Goal: Information Seeking & Learning: Learn about a topic

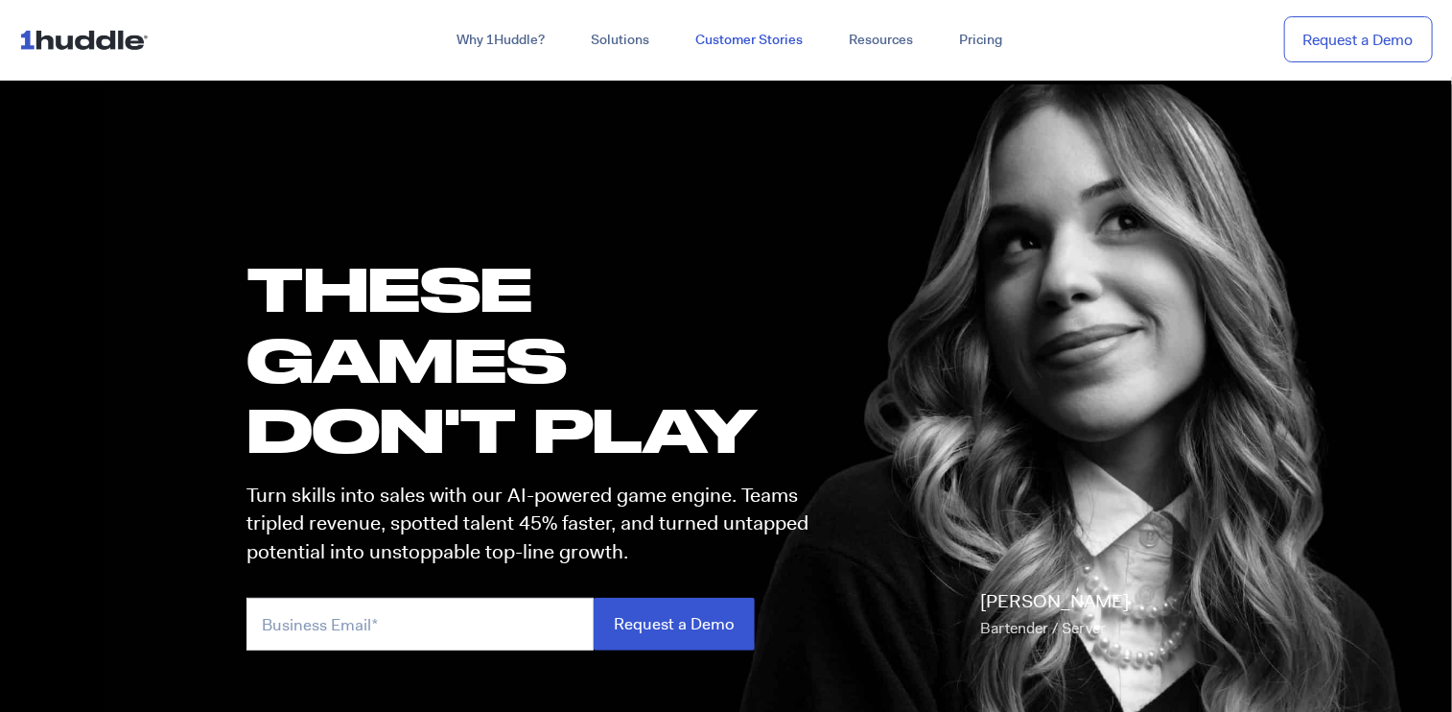
click at [729, 47] on link "Customer Stories" at bounding box center [748, 40] width 153 height 35
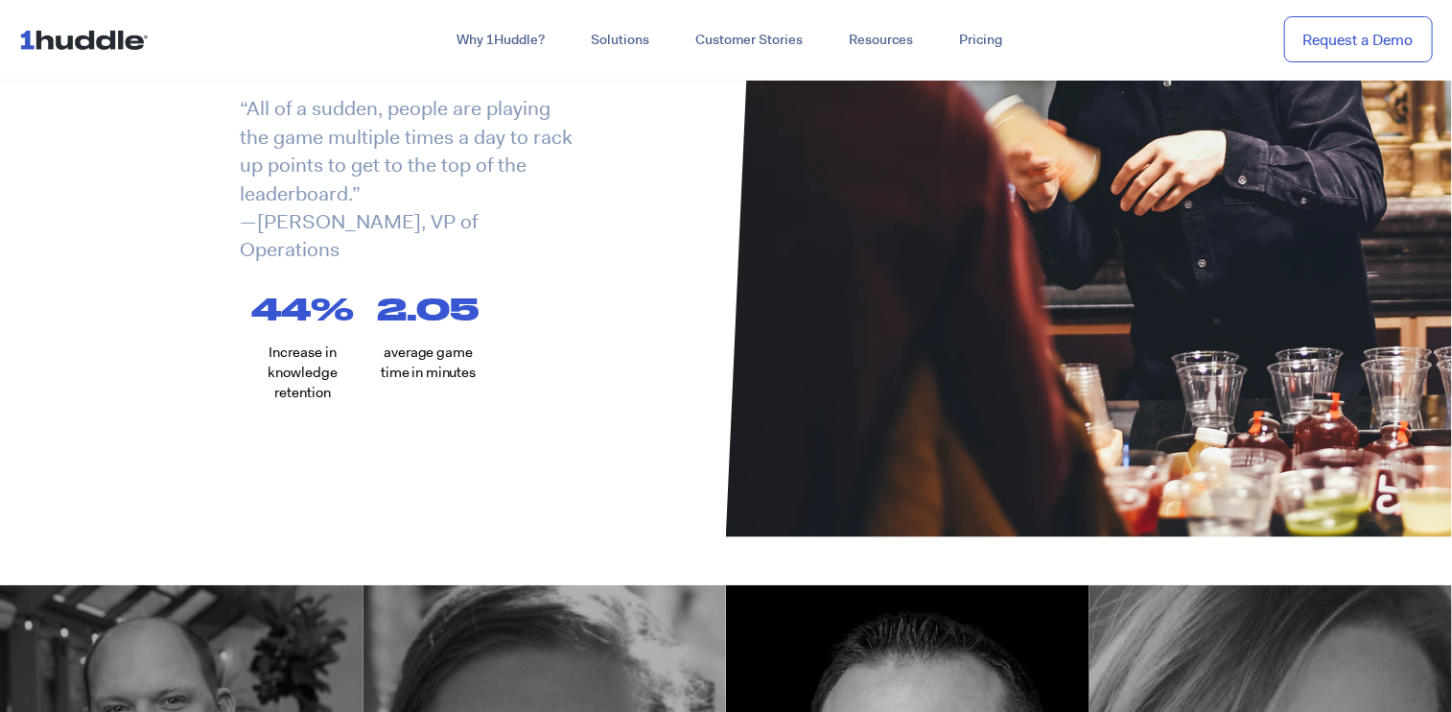
scroll to position [340, 0]
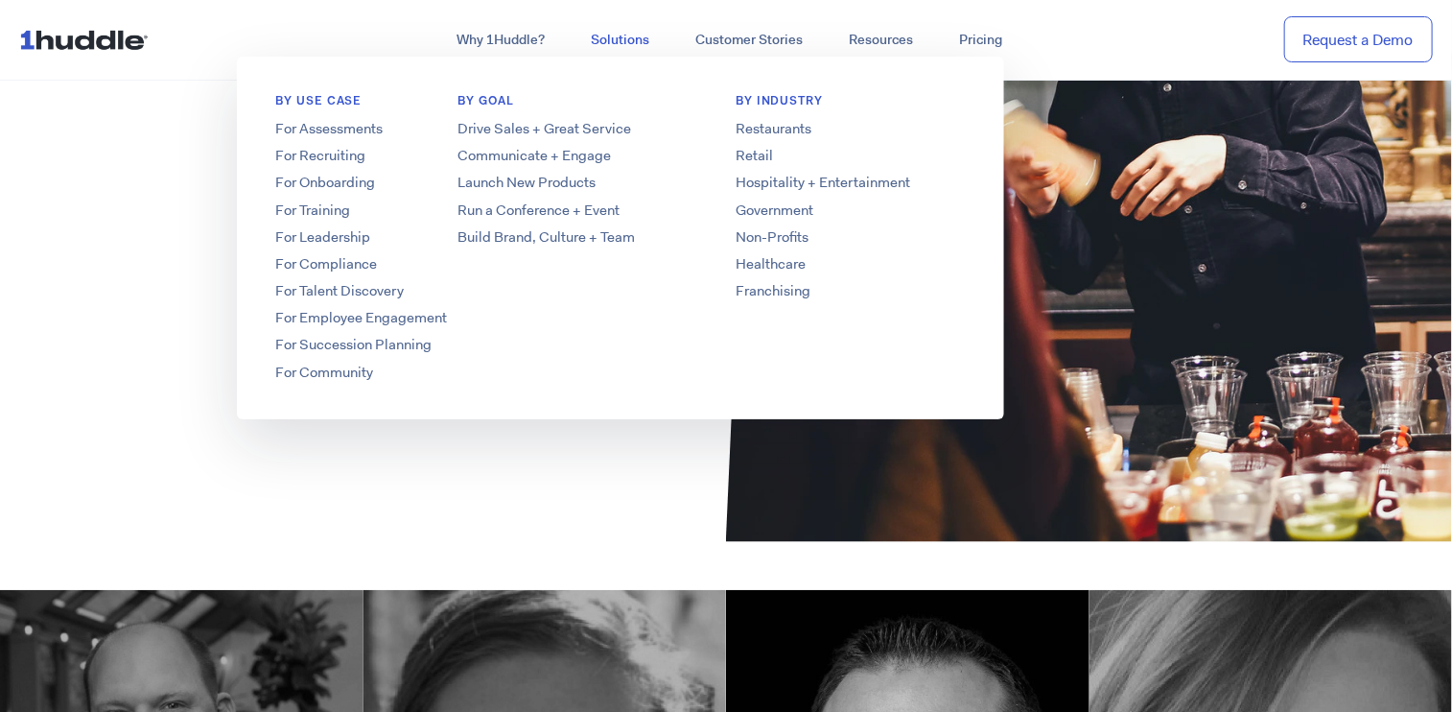
click at [619, 35] on link "Solutions" at bounding box center [620, 40] width 105 height 35
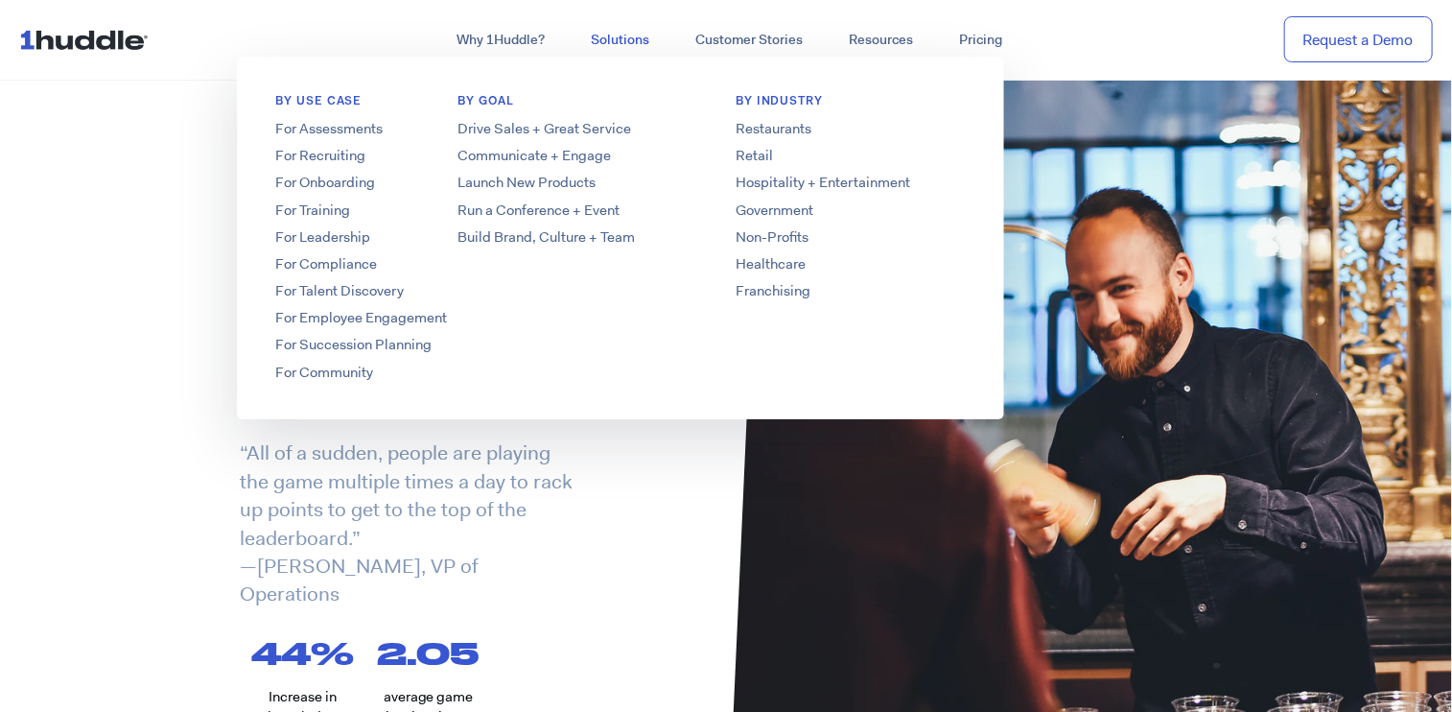
click at [619, 35] on link "Solutions" at bounding box center [620, 40] width 105 height 35
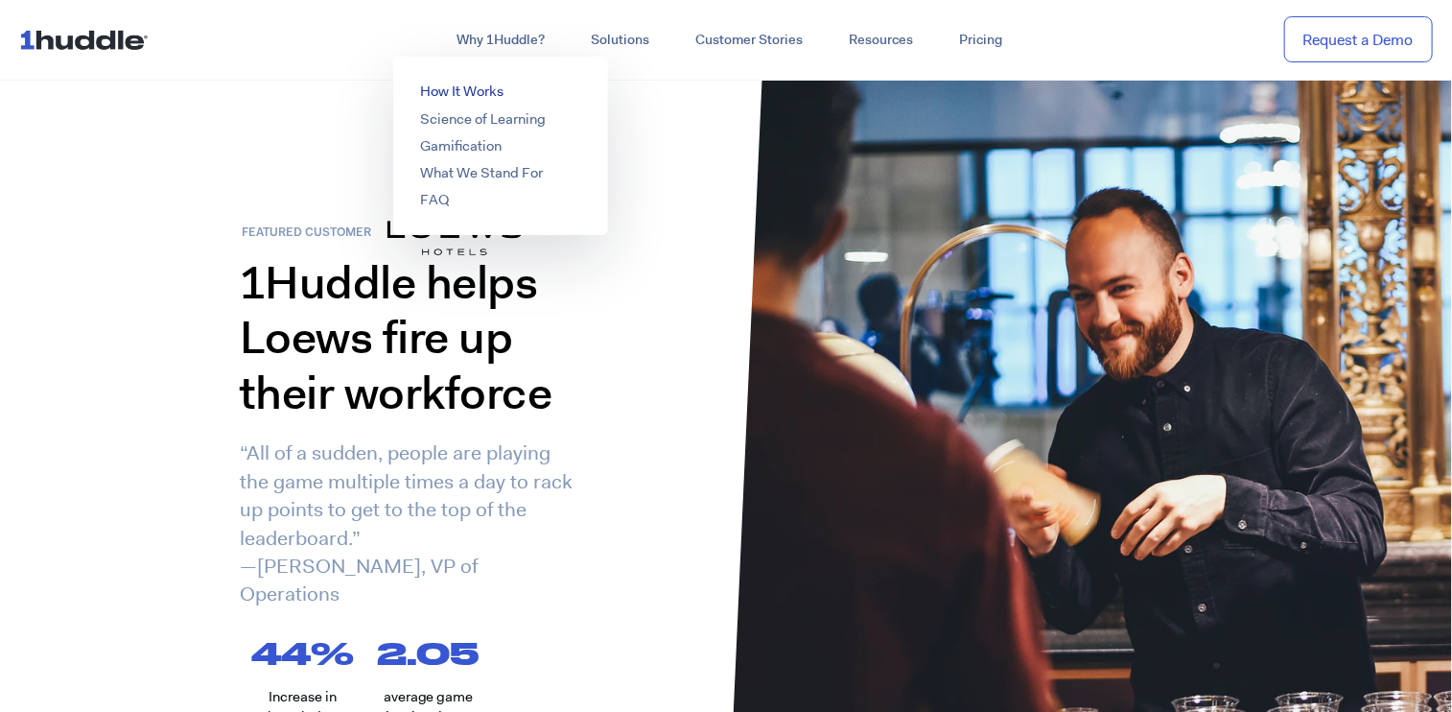
click at [481, 94] on link "How It Works" at bounding box center [461, 91] width 83 height 19
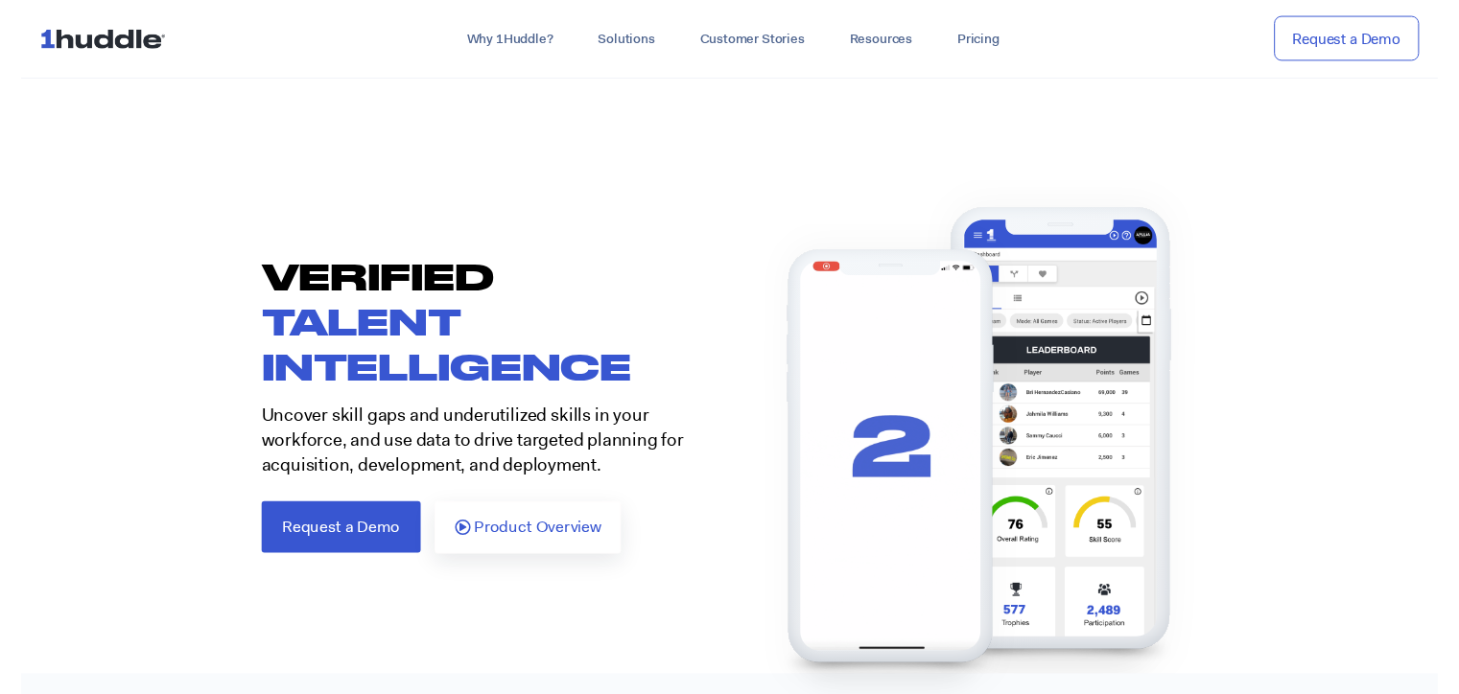
scroll to position [334, 0]
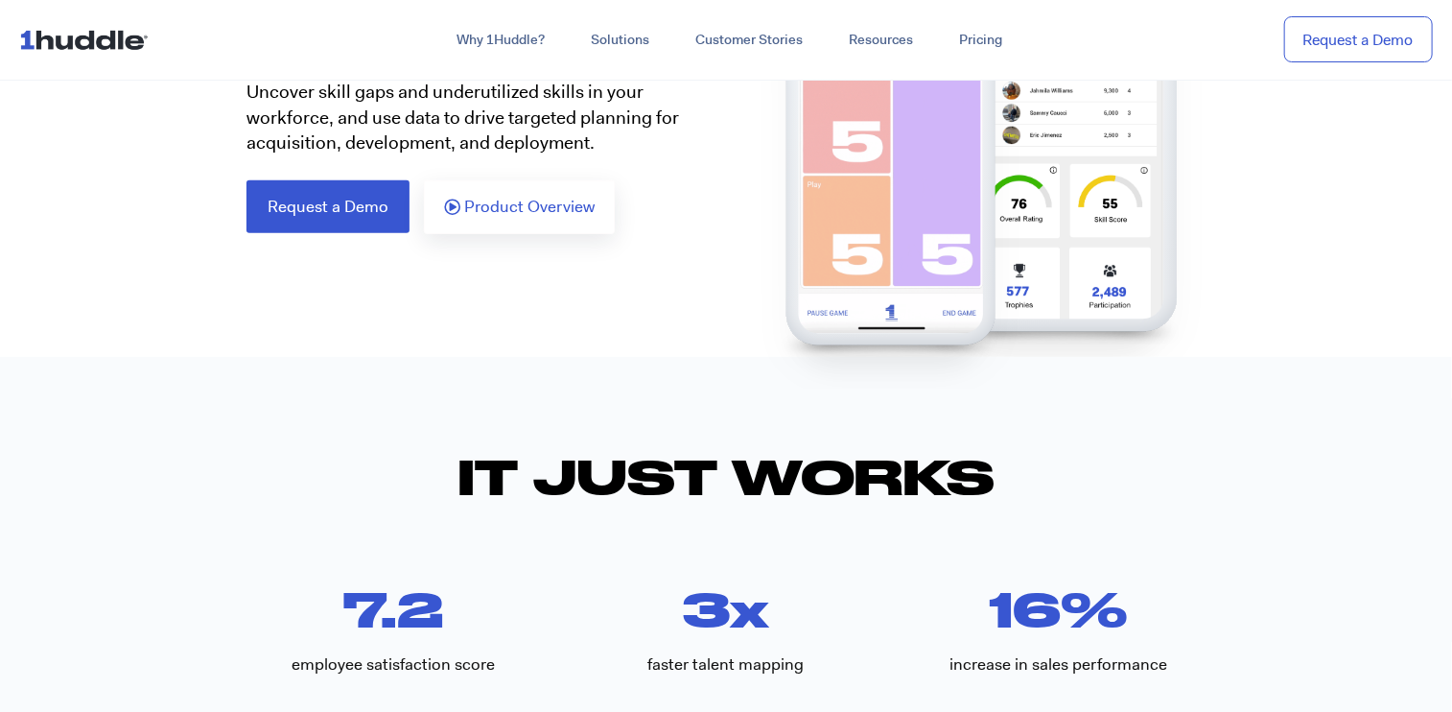
click at [517, 232] on div "Product Overview" at bounding box center [575, 207] width 302 height 54
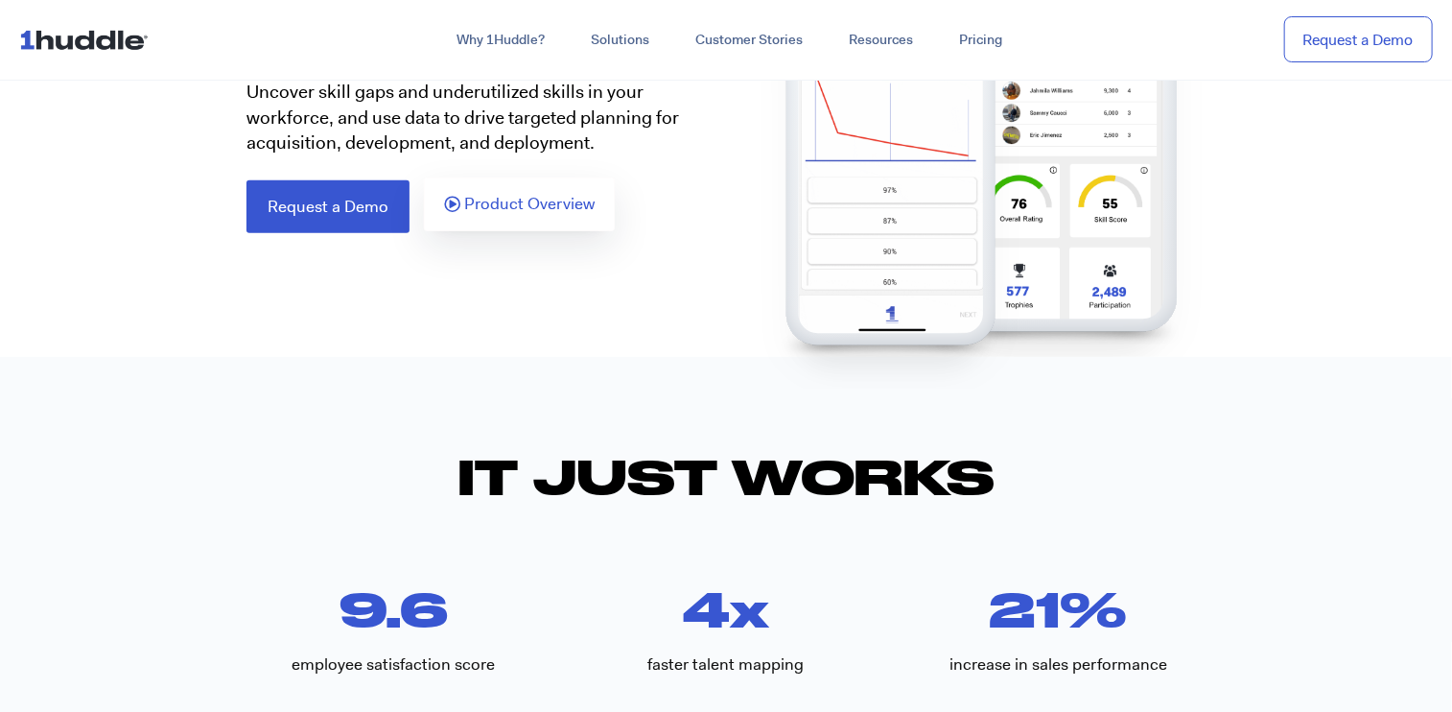
click at [528, 207] on span "Product Overview" at bounding box center [529, 204] width 130 height 17
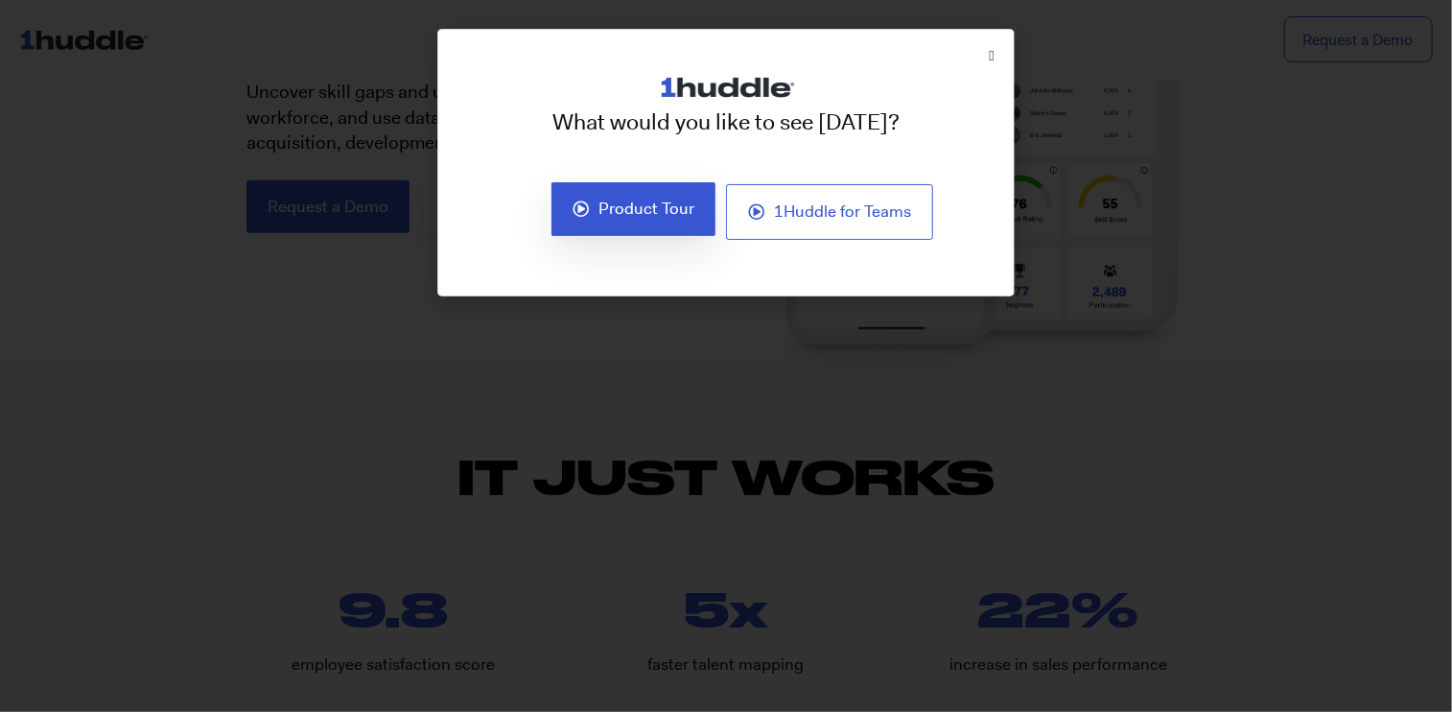
click at [604, 208] on span "Product Tour" at bounding box center [646, 208] width 96 height 17
